Goal: Task Accomplishment & Management: Manage account settings

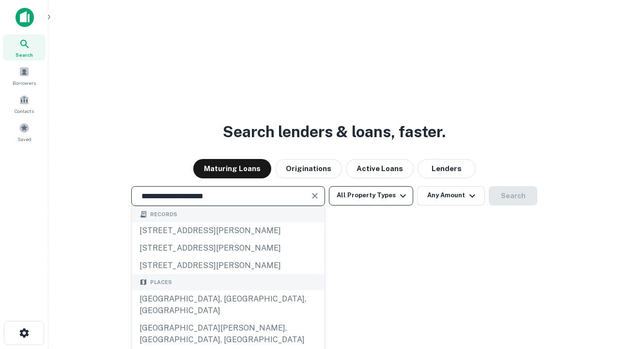
click at [228, 319] on div "[GEOGRAPHIC_DATA], [GEOGRAPHIC_DATA], [GEOGRAPHIC_DATA]" at bounding box center [228, 304] width 193 height 29
click at [371, 195] on button "All Property Types" at bounding box center [371, 195] width 84 height 19
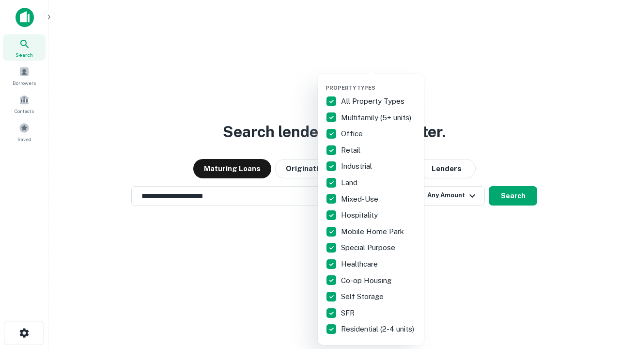
type input "**********"
click at [379, 81] on button "button" at bounding box center [379, 81] width 107 height 0
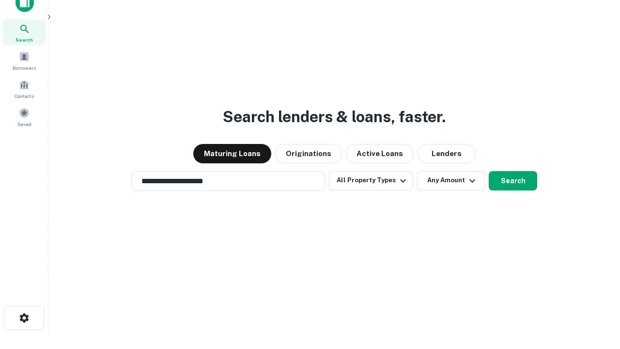
scroll to position [6, 117]
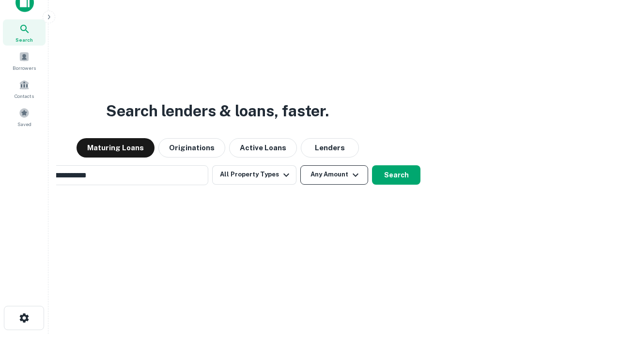
click at [301, 165] on button "Any Amount" at bounding box center [335, 174] width 68 height 19
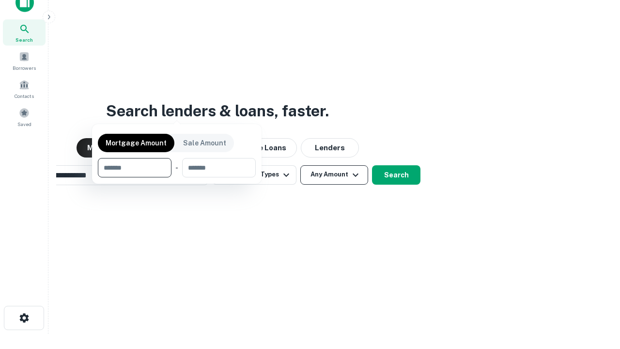
scroll to position [70, 274]
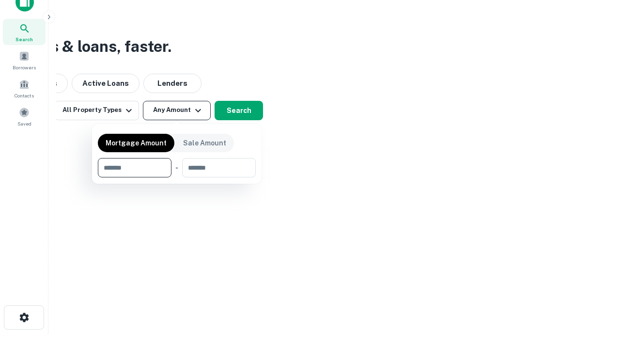
type input "*******"
click at [177, 177] on button "button" at bounding box center [177, 177] width 158 height 0
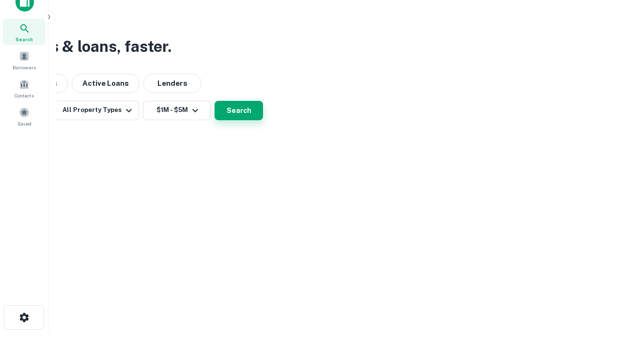
click at [263, 120] on button "Search" at bounding box center [239, 110] width 48 height 19
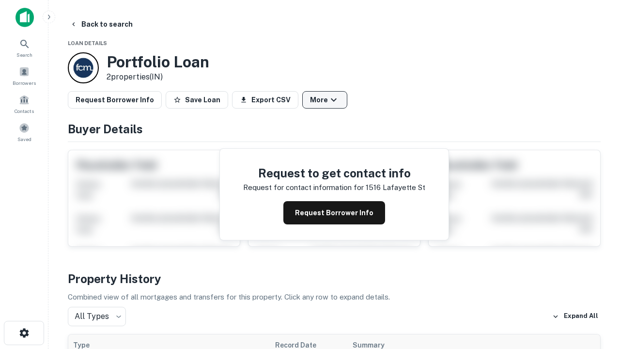
click at [325, 100] on button "More" at bounding box center [324, 99] width 45 height 17
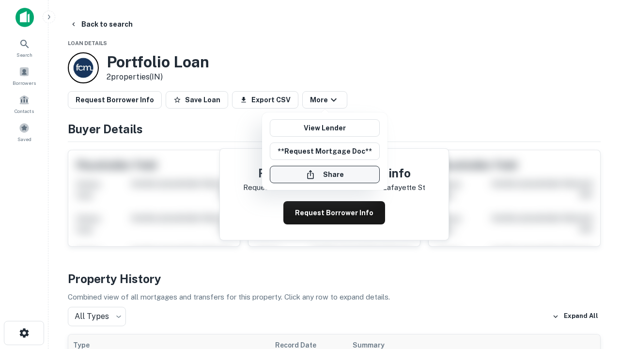
click at [325, 174] on button "Share" at bounding box center [325, 174] width 110 height 17
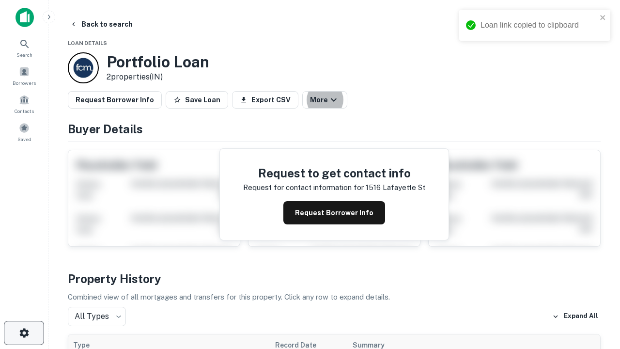
click at [24, 333] on icon "button" at bounding box center [24, 333] width 12 height 12
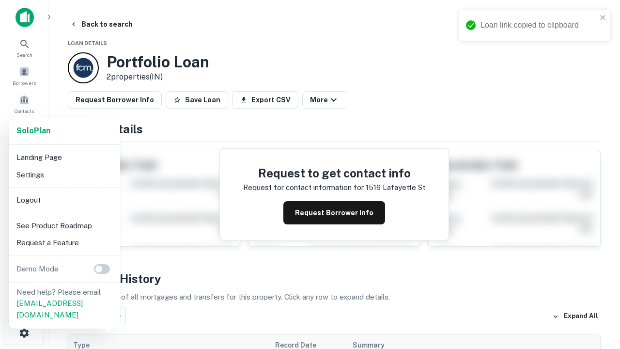
click at [64, 200] on li "Logout" at bounding box center [65, 199] width 104 height 17
